Goal: Check status

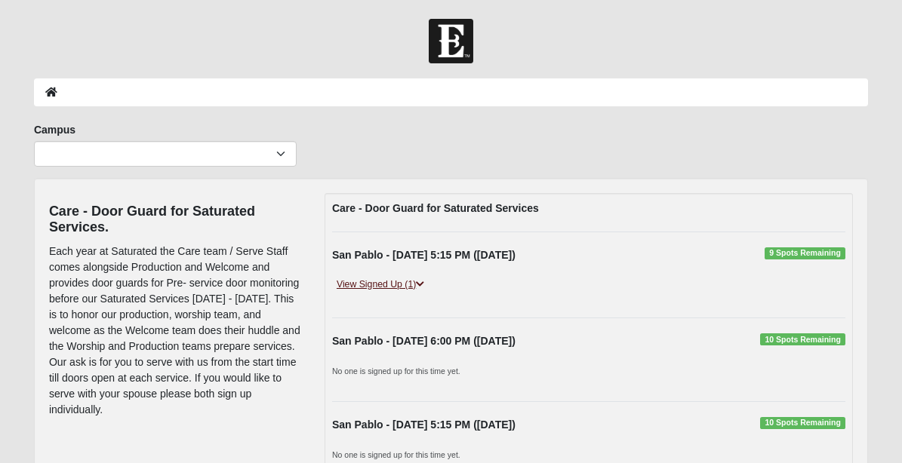
click at [373, 287] on link "View Signed Up (1)" at bounding box center [380, 285] width 97 height 16
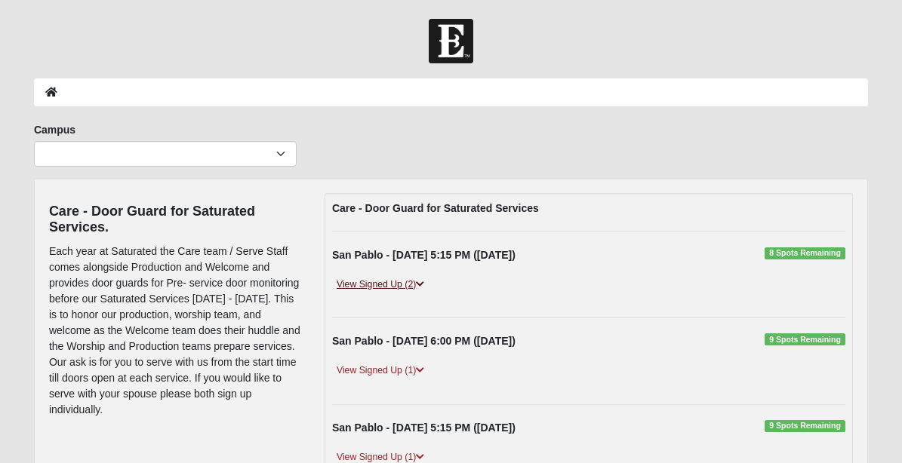
click at [395, 284] on link "View Signed Up (2)" at bounding box center [380, 285] width 97 height 16
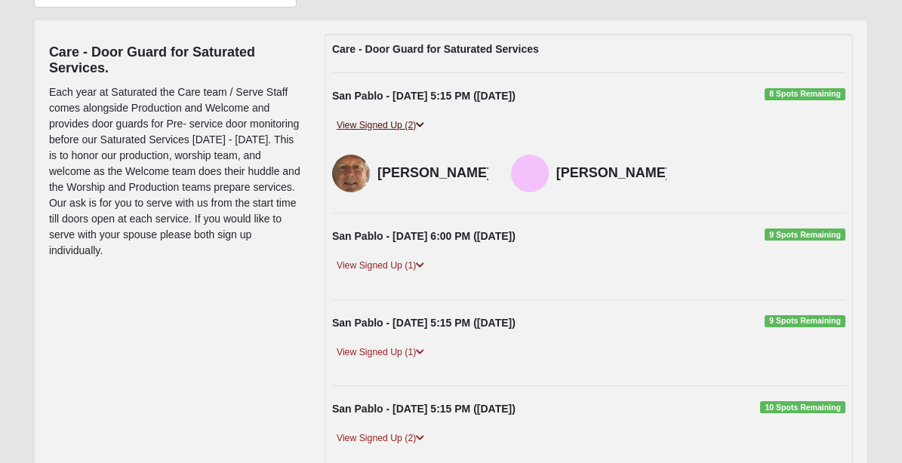
scroll to position [161, 0]
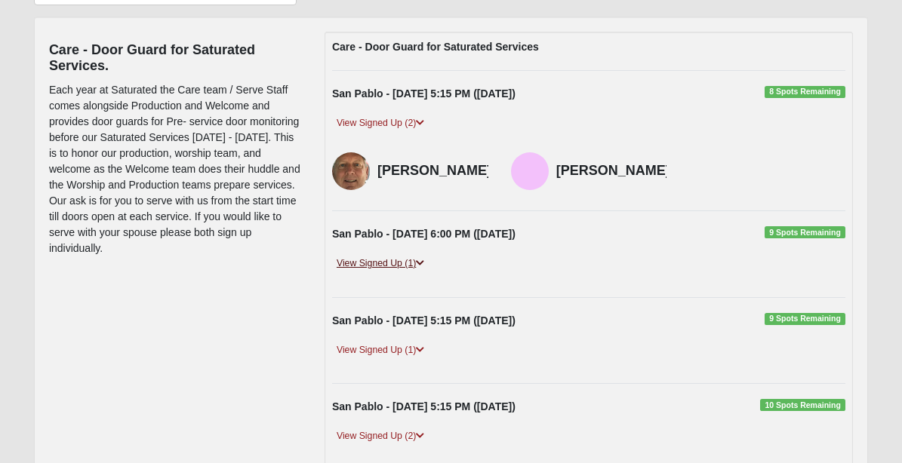
click at [401, 272] on link "View Signed Up (1)" at bounding box center [380, 264] width 97 height 16
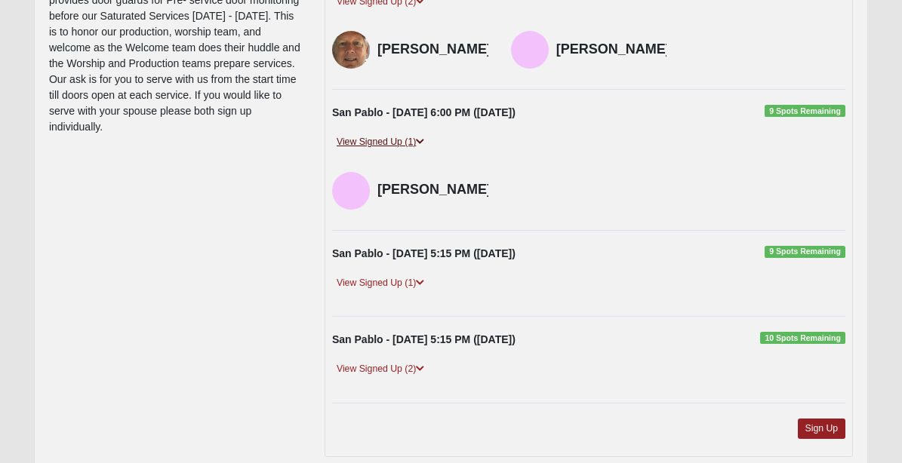
scroll to position [374, 0]
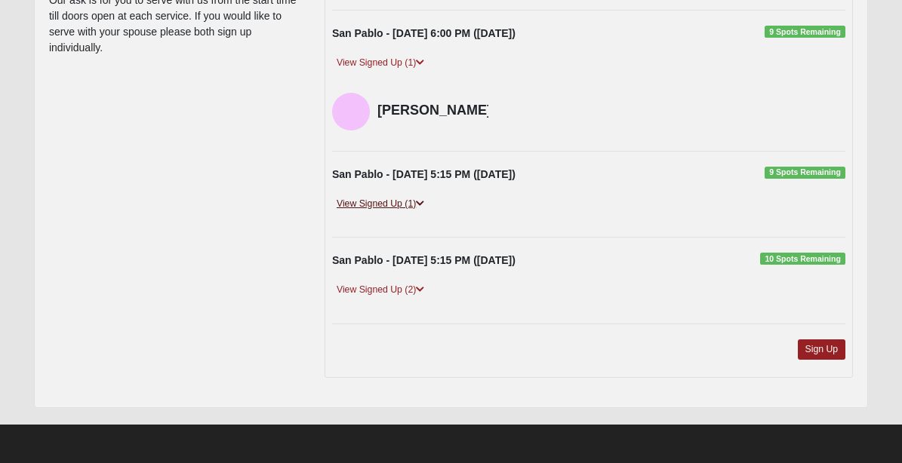
click at [380, 205] on link "View Signed Up (1)" at bounding box center [380, 204] width 97 height 16
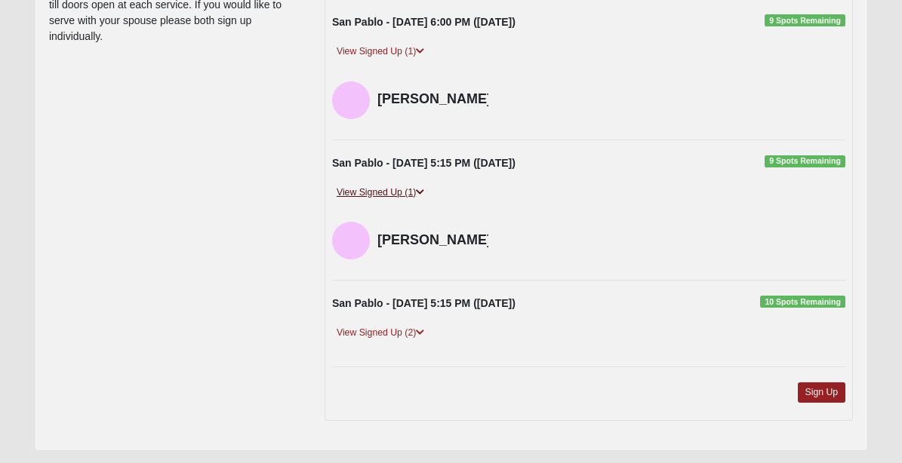
scroll to position [428, 0]
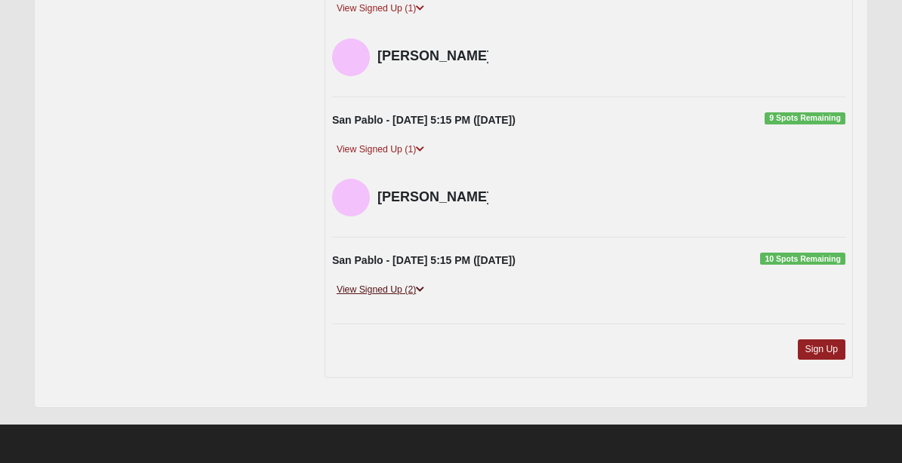
click at [367, 291] on link "View Signed Up (2)" at bounding box center [380, 290] width 97 height 16
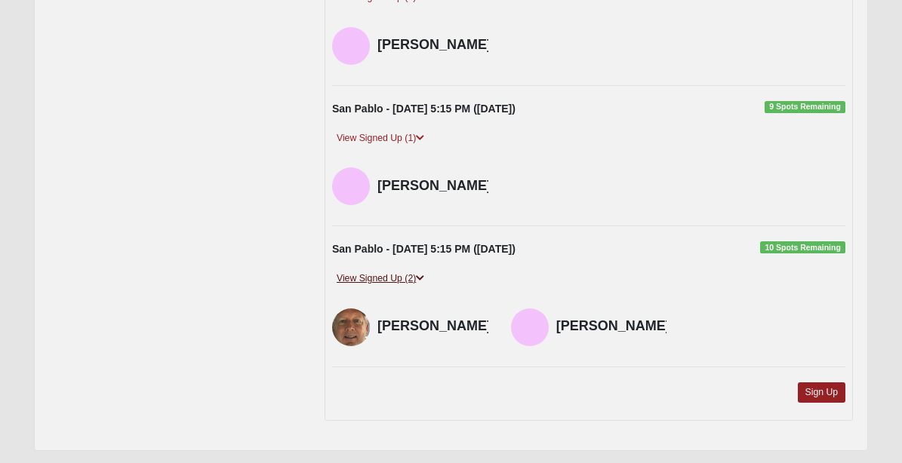
scroll to position [494, 0]
